Goal: Find specific page/section: Find specific page/section

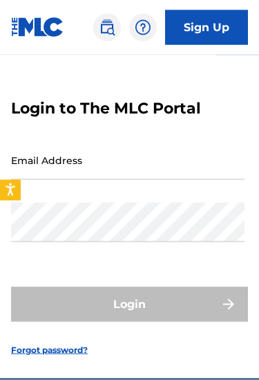
click at [198, 163] on input "Email Address" at bounding box center [128, 159] width 234 height 39
click at [193, 145] on input "Email Address" at bounding box center [128, 159] width 234 height 39
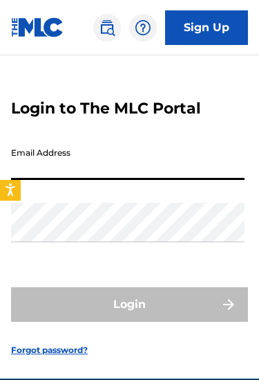
scroll to position [35, 0]
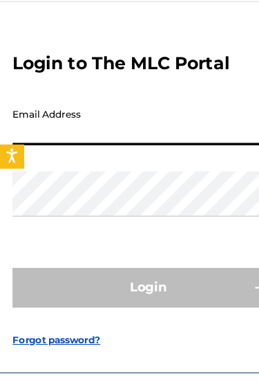
type input "[EMAIL_ADDRESS][DOMAIN_NAME]"
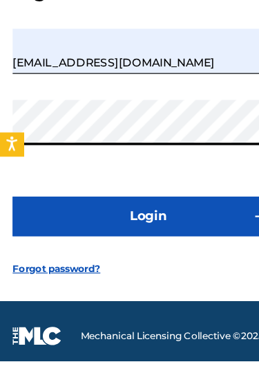
scroll to position [123, 0]
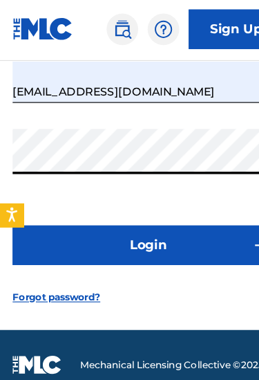
click at [157, 216] on button "Login" at bounding box center [129, 216] width 237 height 35
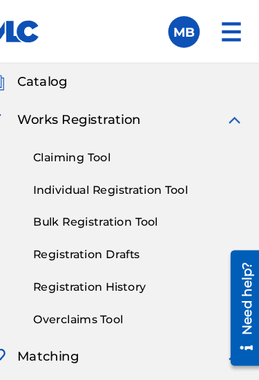
scroll to position [77, 0]
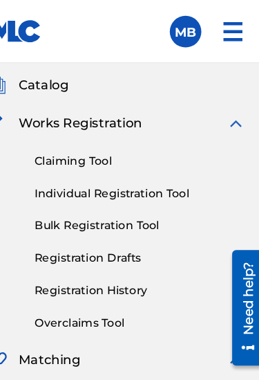
click at [90, 145] on link "Claiming Tool" at bounding box center [150, 140] width 185 height 15
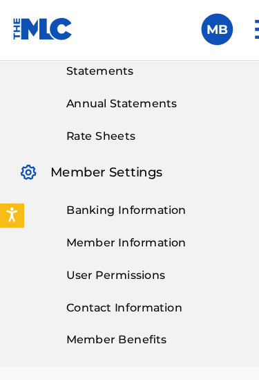
scroll to position [482, 0]
click at [148, 272] on link "Contact Information" at bounding box center [150, 270] width 185 height 15
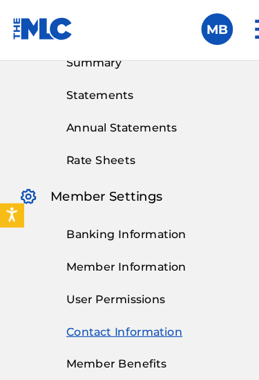
scroll to position [463, 0]
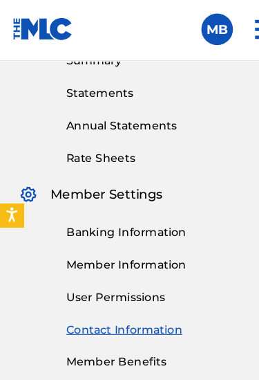
click at [145, 203] on link "Banking Information" at bounding box center [150, 205] width 185 height 15
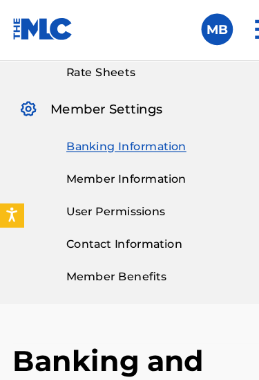
scroll to position [538, 0]
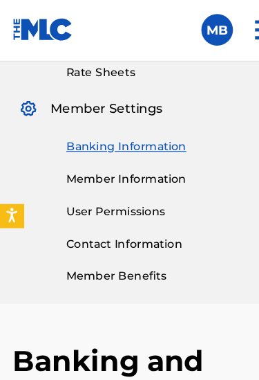
click at [131, 158] on link "Member Information" at bounding box center [150, 158] width 185 height 15
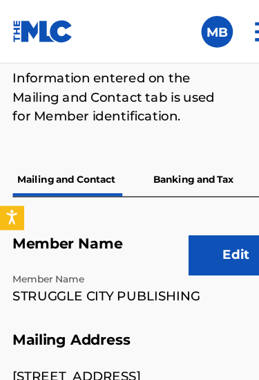
scroll to position [836, 0]
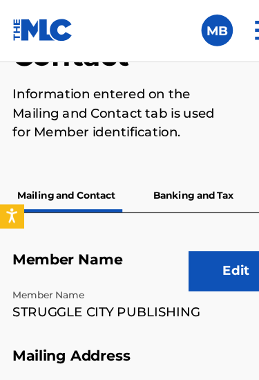
click at [159, 171] on p "Banking and Tax" at bounding box center [169, 172] width 79 height 29
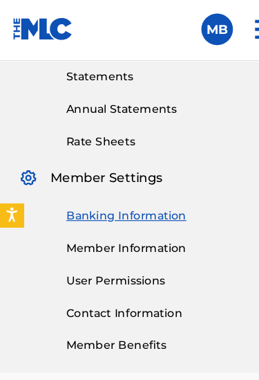
scroll to position [478, 0]
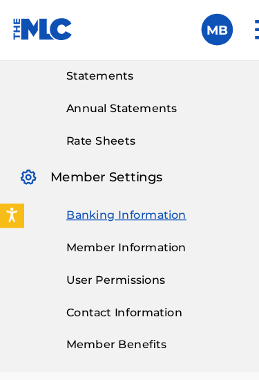
click at [143, 216] on link "Member Information" at bounding box center [150, 218] width 185 height 15
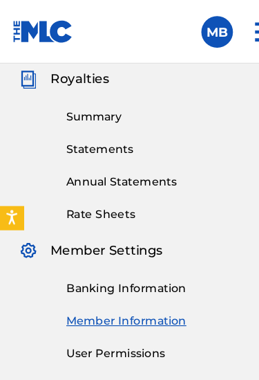
scroll to position [411, 0]
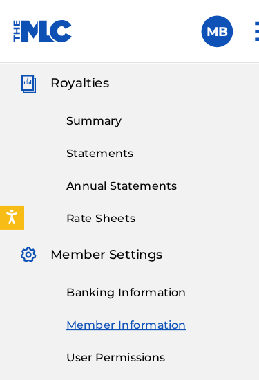
click at [99, 104] on link "Summary" at bounding box center [150, 106] width 185 height 15
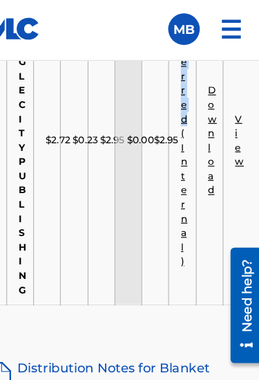
scroll to position [1501, 0]
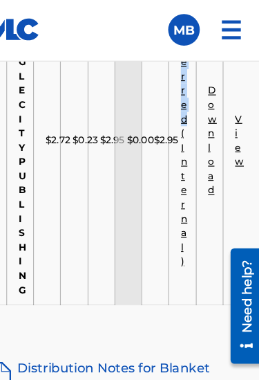
click at [235, 122] on link "View" at bounding box center [239, 124] width 8 height 48
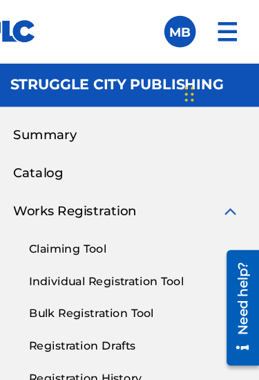
click at [187, 194] on div "Claiming Tool Individual Registration Tool Bulk Registration Tool Registration …" at bounding box center [130, 280] width 226 height 174
click at [44, 149] on span "Catalog" at bounding box center [66, 151] width 44 height 17
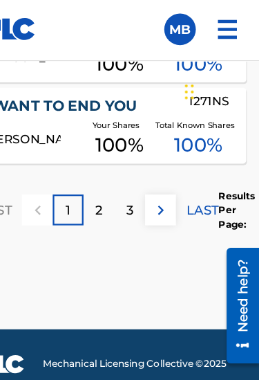
scroll to position [1949, 0]
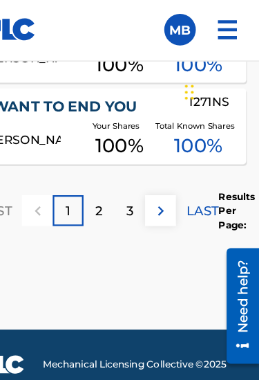
click at [87, 103] on link "I WANT TO END YOU" at bounding box center [99, 95] width 162 height 16
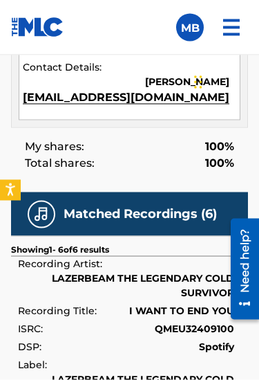
scroll to position [1812, 0]
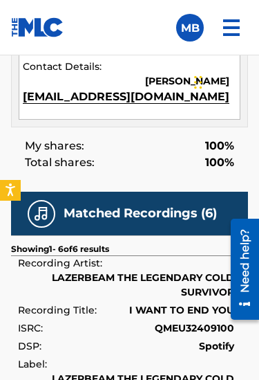
click at [189, 212] on h5 "Matched Recordings (6)" at bounding box center [141, 213] width 154 height 16
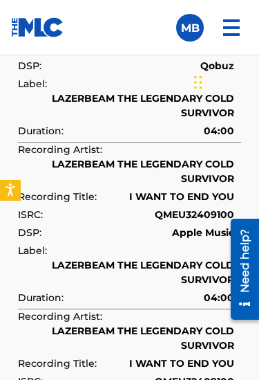
scroll to position [2562, 0]
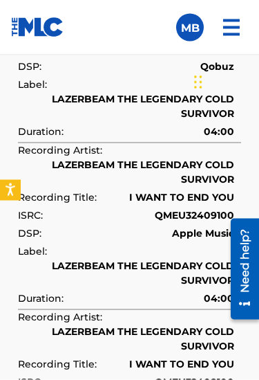
click at [202, 87] on div "Chat Widget" at bounding box center [224, 81] width 69 height 66
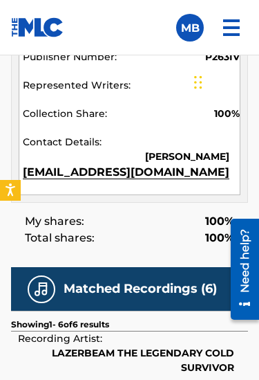
scroll to position [1705, 0]
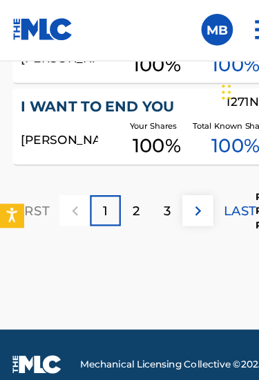
scroll to position [1916, 0]
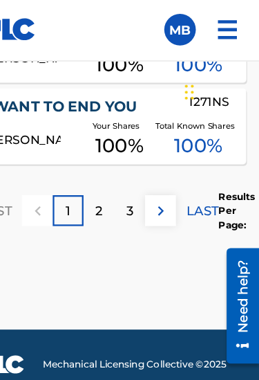
click at [160, 199] on button at bounding box center [173, 185] width 27 height 27
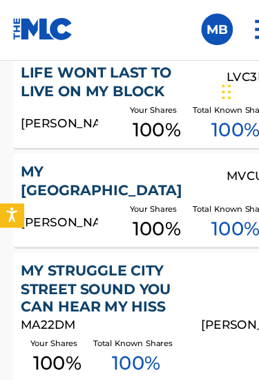
scroll to position [1289, 0]
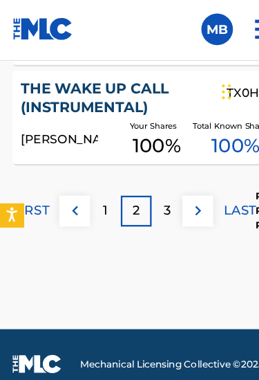
click at [176, 194] on img at bounding box center [173, 186] width 17 height 17
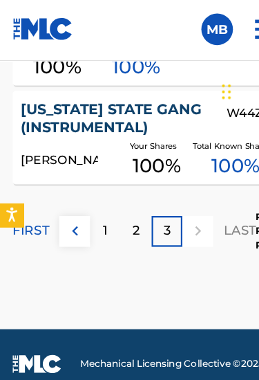
scroll to position [21, 0]
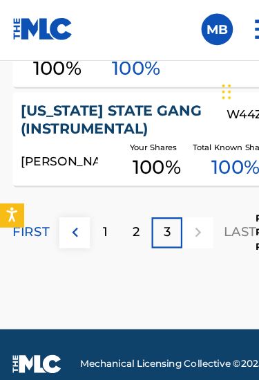
click at [176, 204] on div at bounding box center [173, 205] width 27 height 27
